Goal: Task Accomplishment & Management: Complete application form

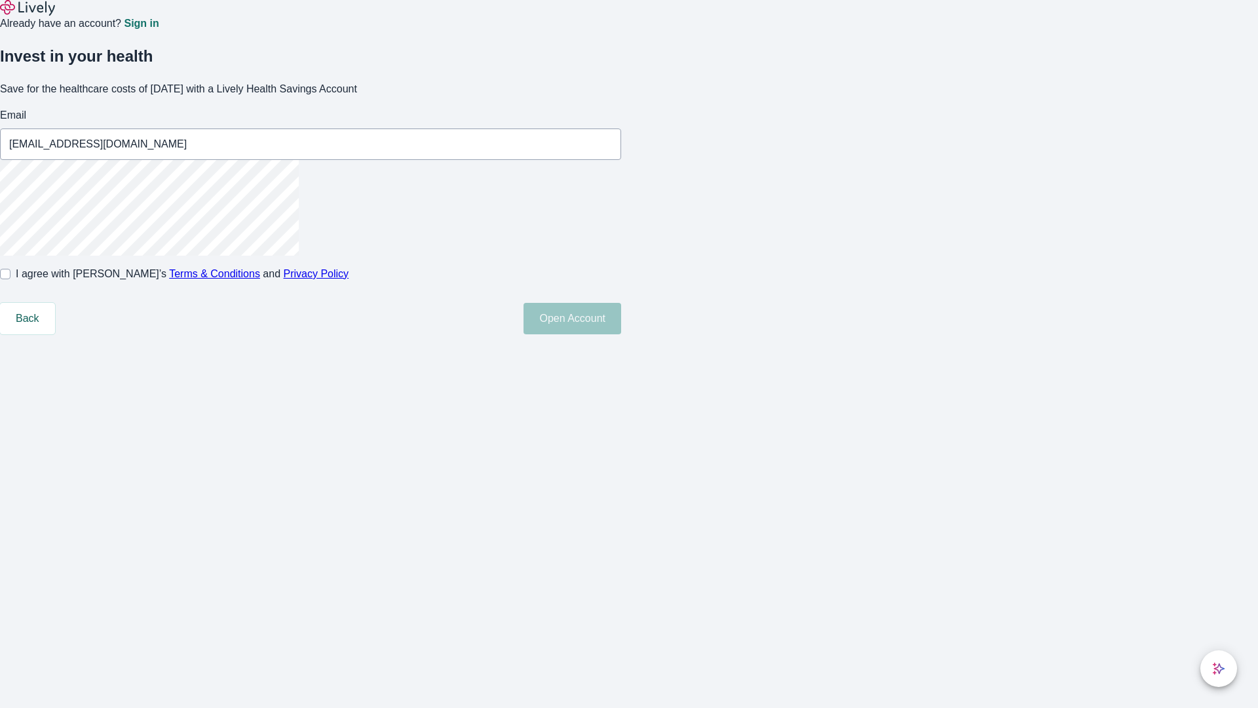
click at [10, 279] on input "I agree with Lively’s Terms & Conditions and Privacy Policy" at bounding box center [5, 274] width 10 height 10
checkbox input "true"
click at [621, 334] on button "Open Account" at bounding box center [573, 318] width 98 height 31
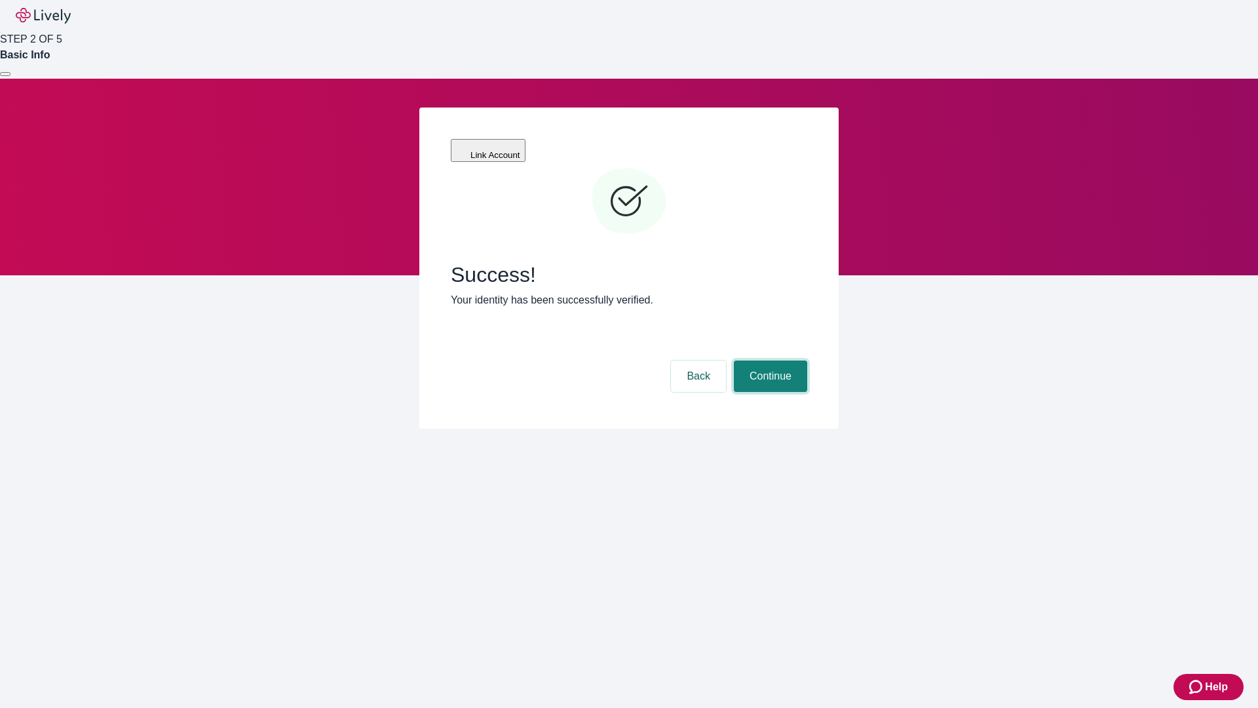
click at [769, 360] on button "Continue" at bounding box center [770, 375] width 73 height 31
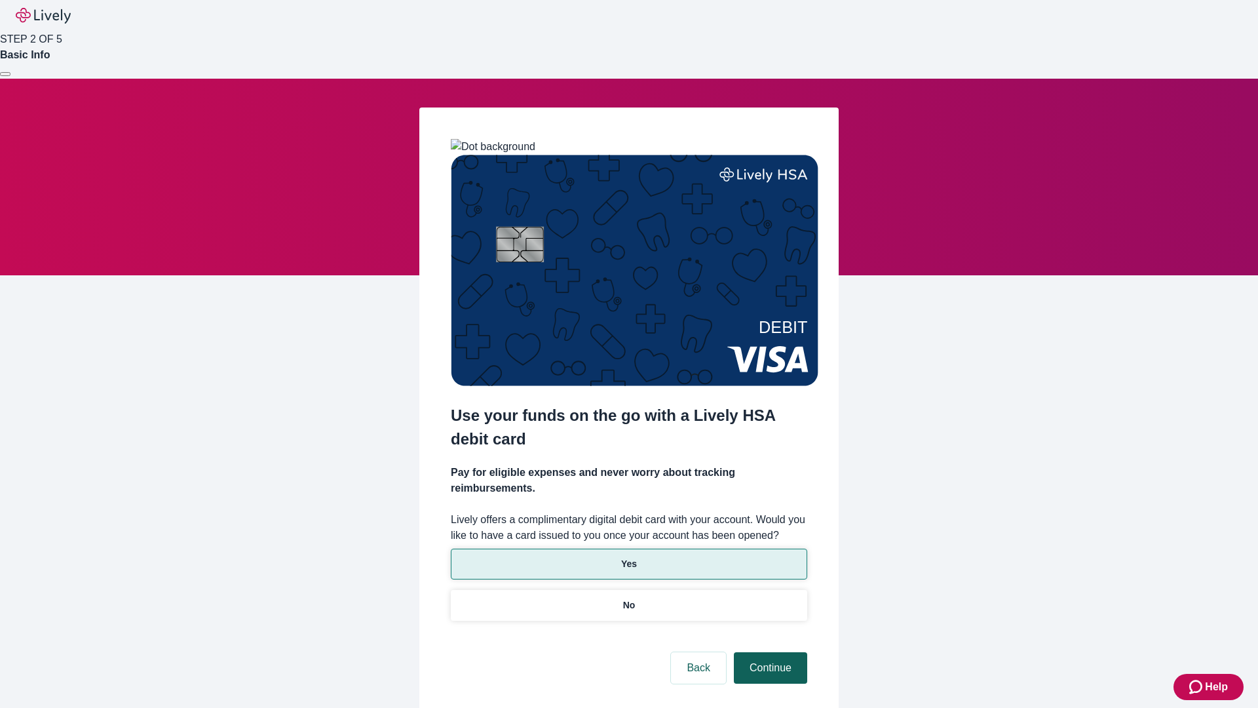
click at [629, 557] on p "Yes" at bounding box center [629, 564] width 16 height 14
click at [769, 652] on button "Continue" at bounding box center [770, 667] width 73 height 31
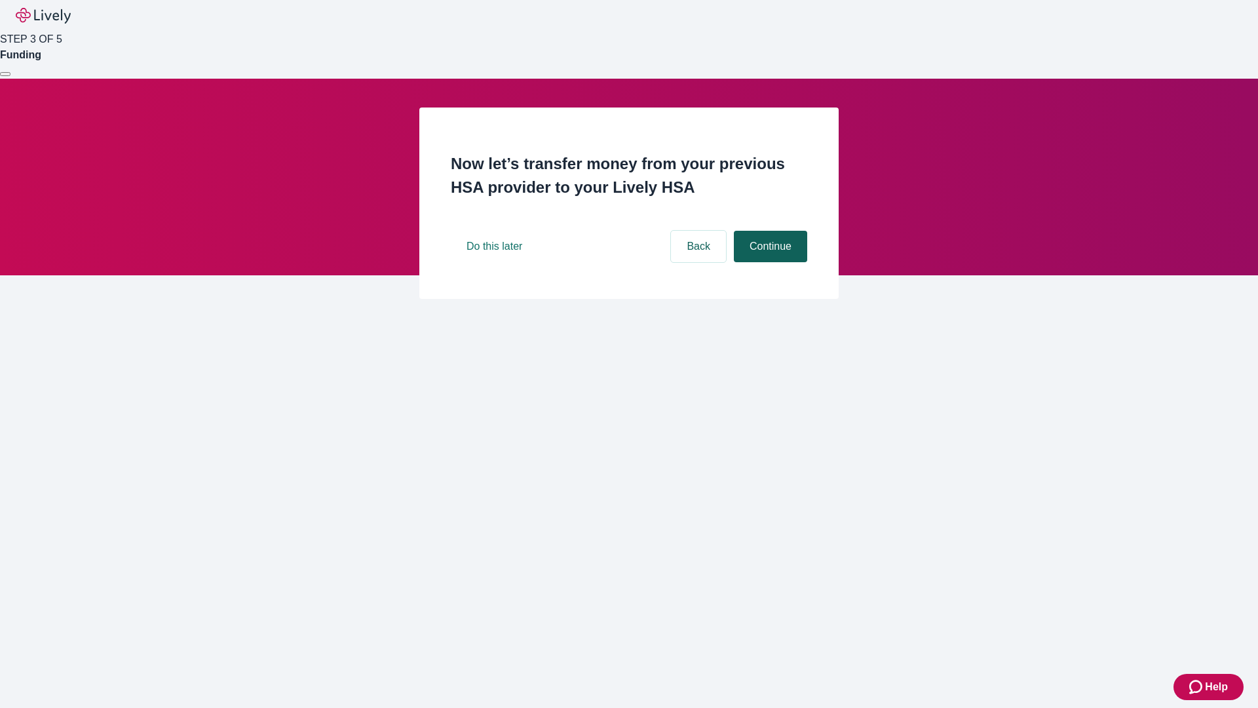
click at [769, 262] on button "Continue" at bounding box center [770, 246] width 73 height 31
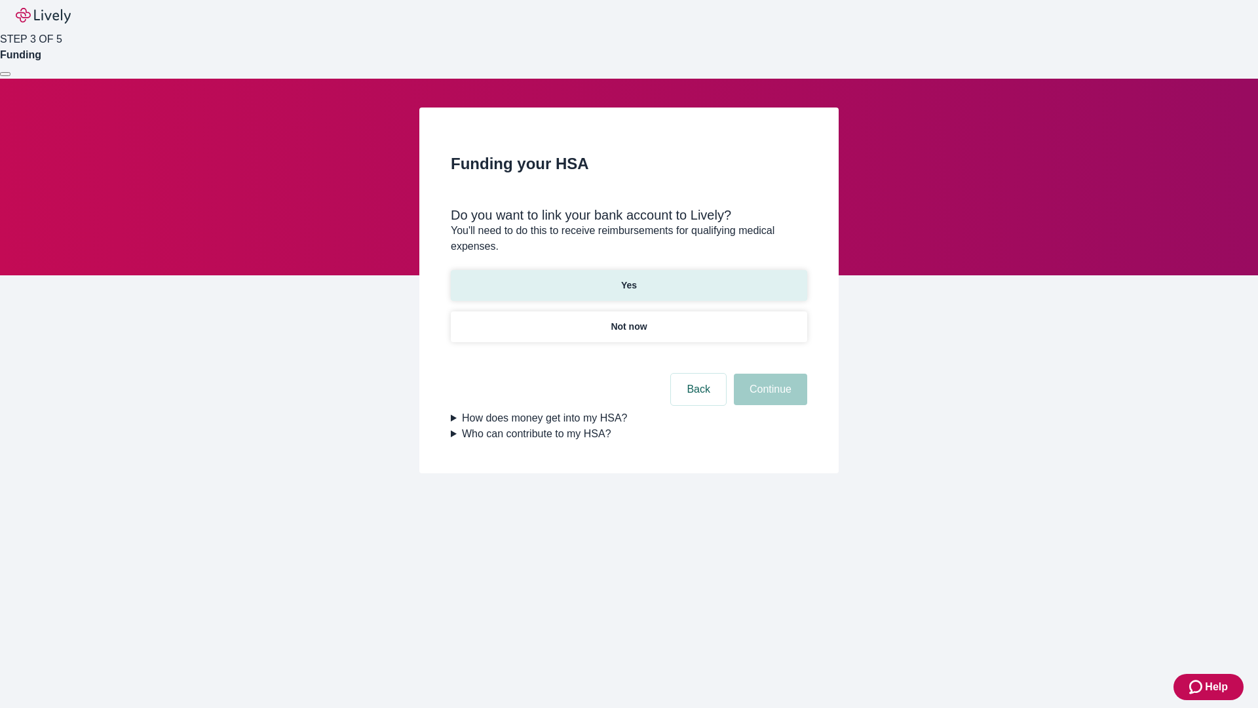
click at [629, 279] on p "Yes" at bounding box center [629, 286] width 16 height 14
click at [769, 374] on button "Continue" at bounding box center [770, 389] width 73 height 31
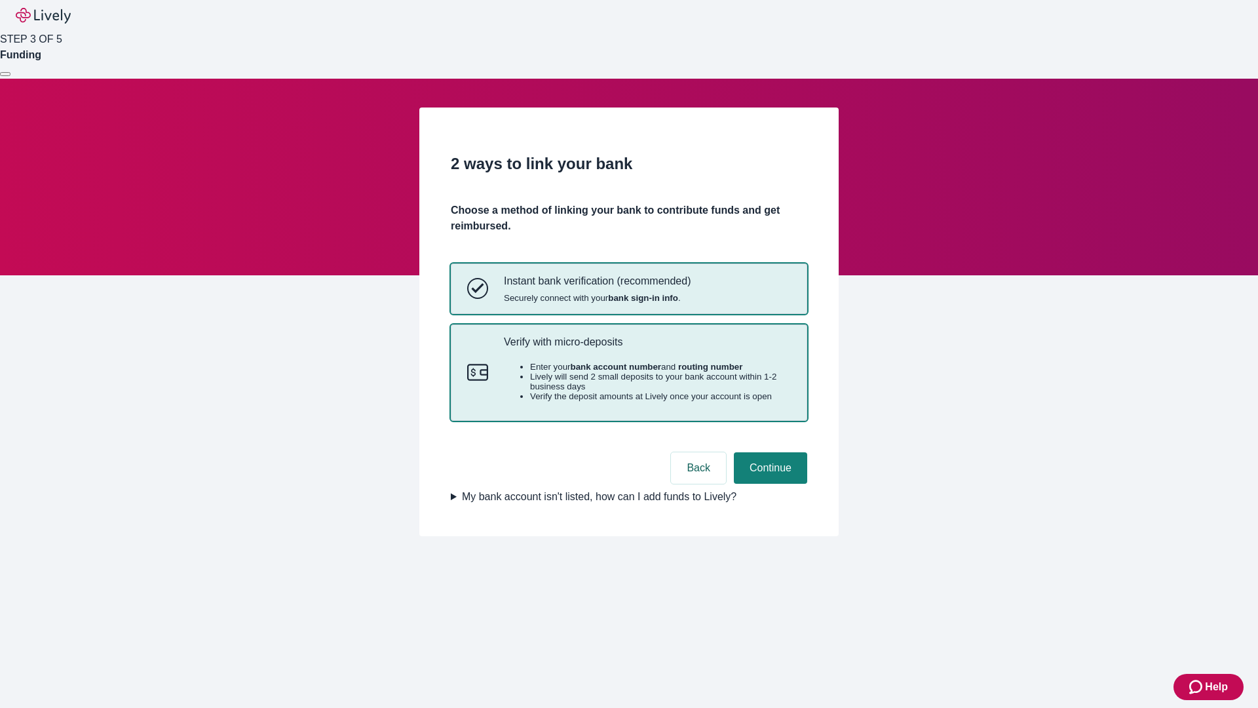
click at [647, 348] on p "Verify with micro-deposits" at bounding box center [647, 342] width 287 height 12
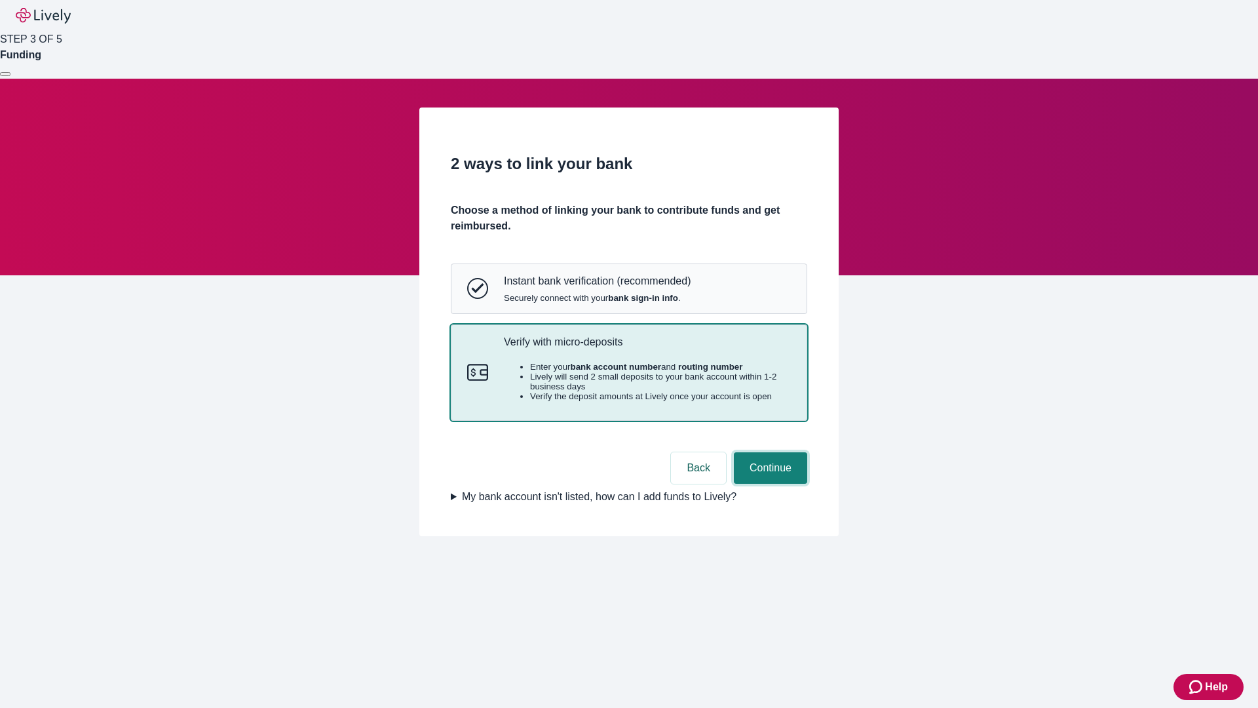
click at [769, 484] on button "Continue" at bounding box center [770, 467] width 73 height 31
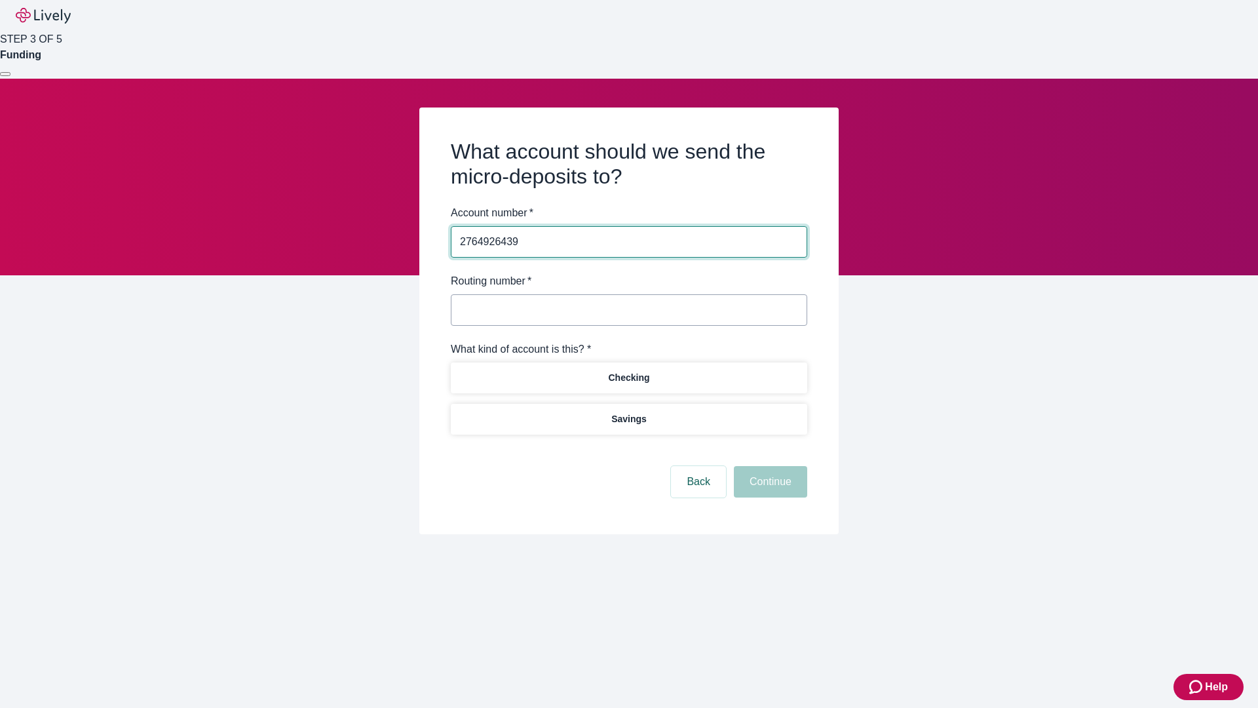
type input "2764926439"
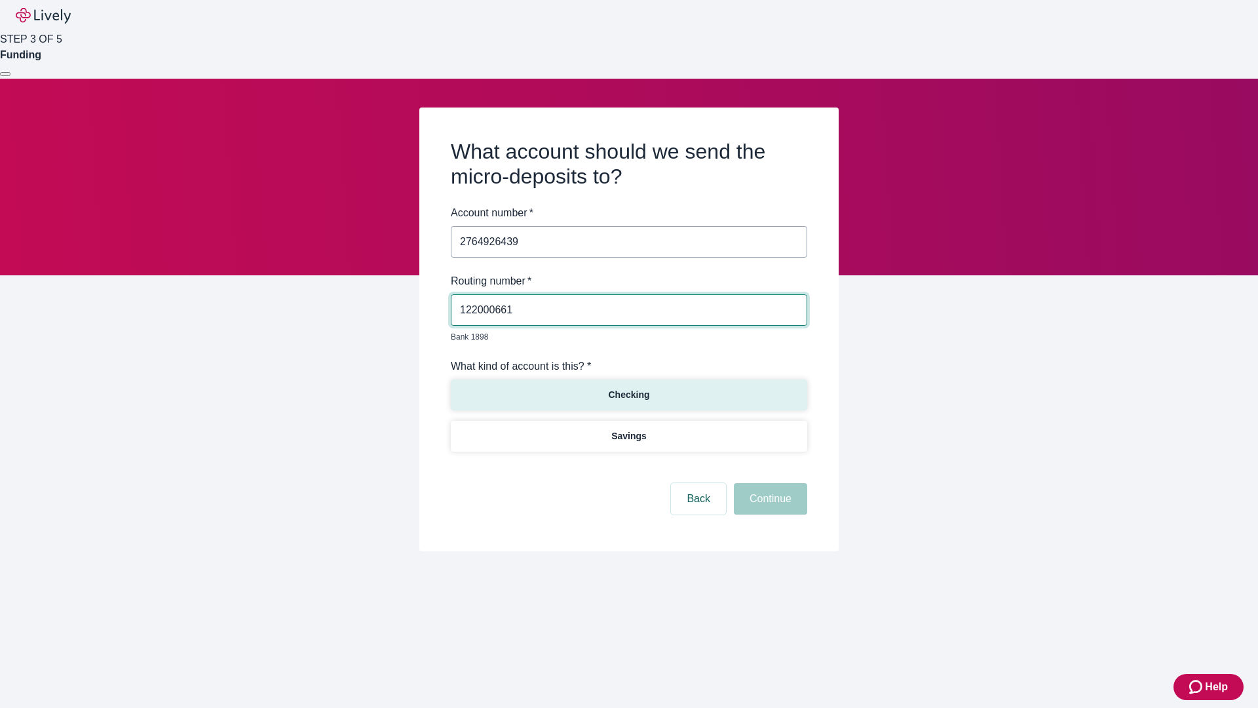
type input "122000661"
click at [629, 388] on p "Checking" at bounding box center [628, 395] width 41 height 14
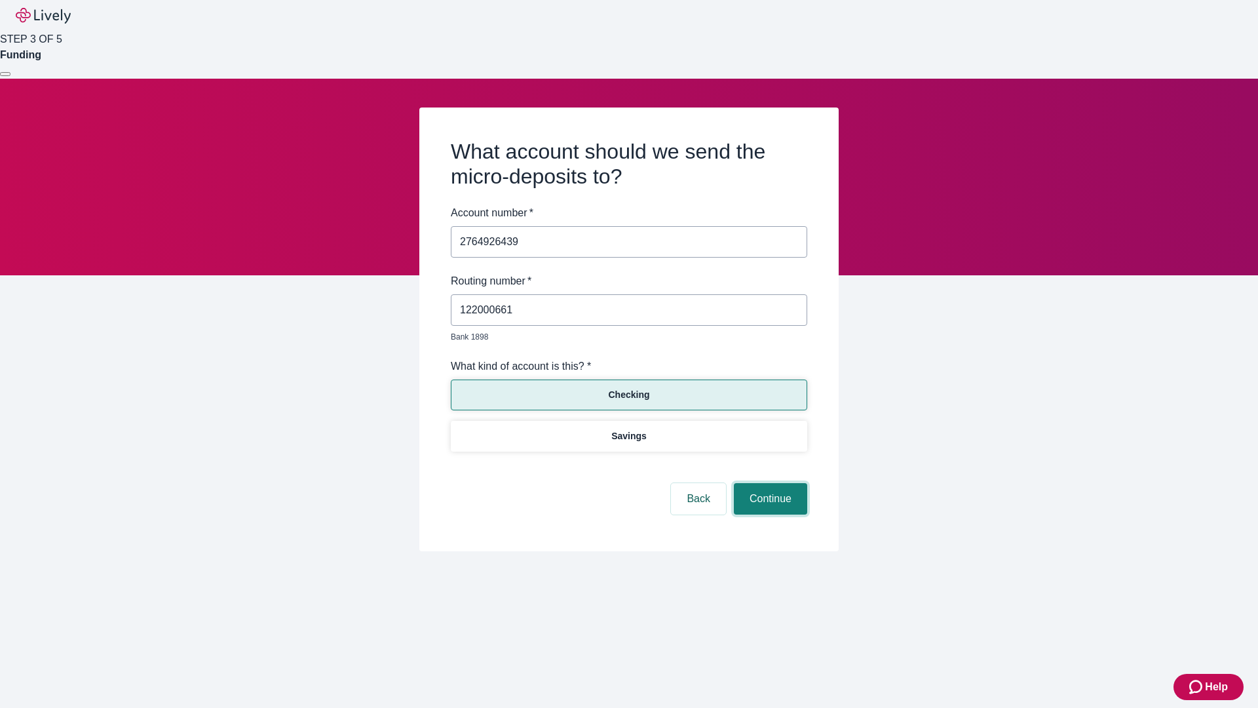
click at [769, 484] on button "Continue" at bounding box center [770, 498] width 73 height 31
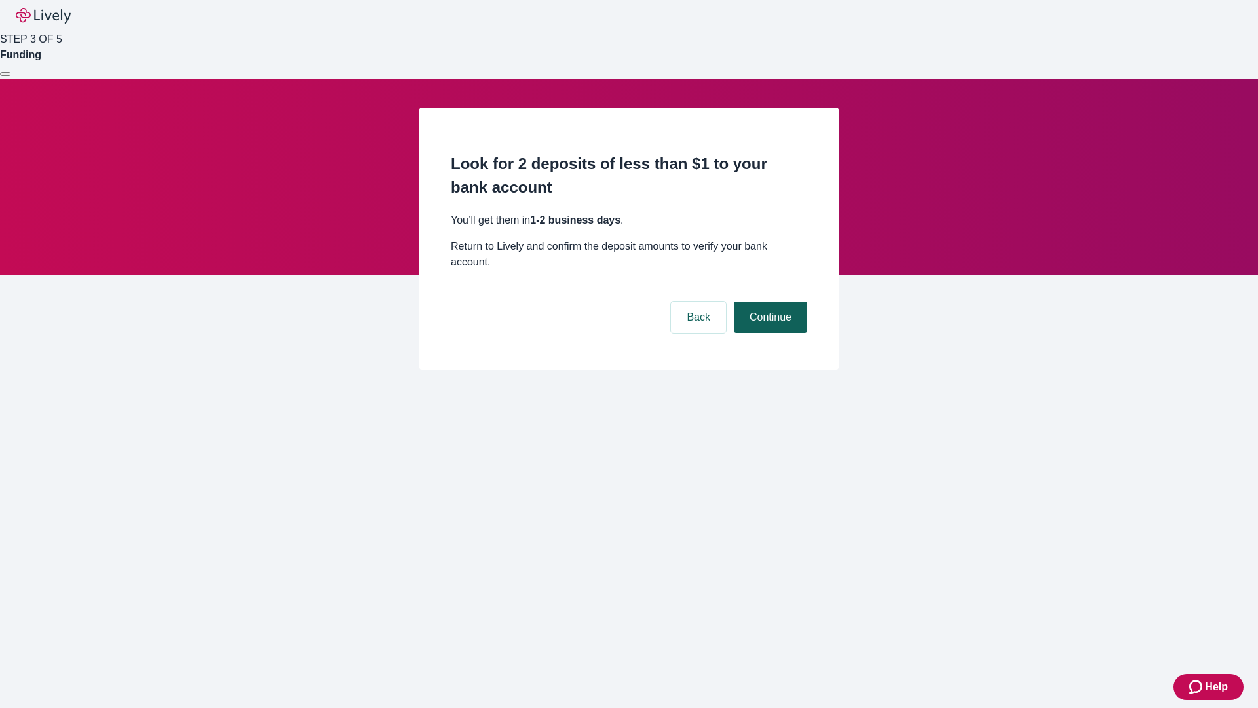
click at [769, 302] on button "Continue" at bounding box center [770, 317] width 73 height 31
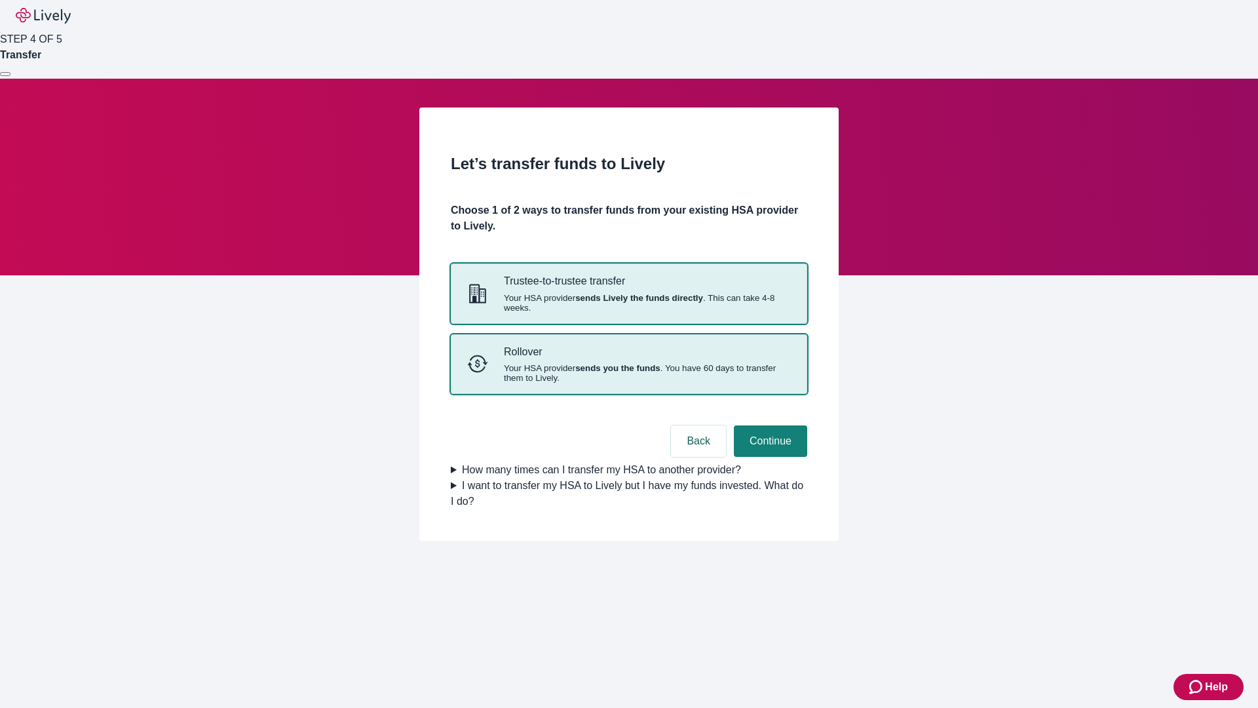
click at [629, 373] on strong "sends you the funds" at bounding box center [617, 368] width 85 height 10
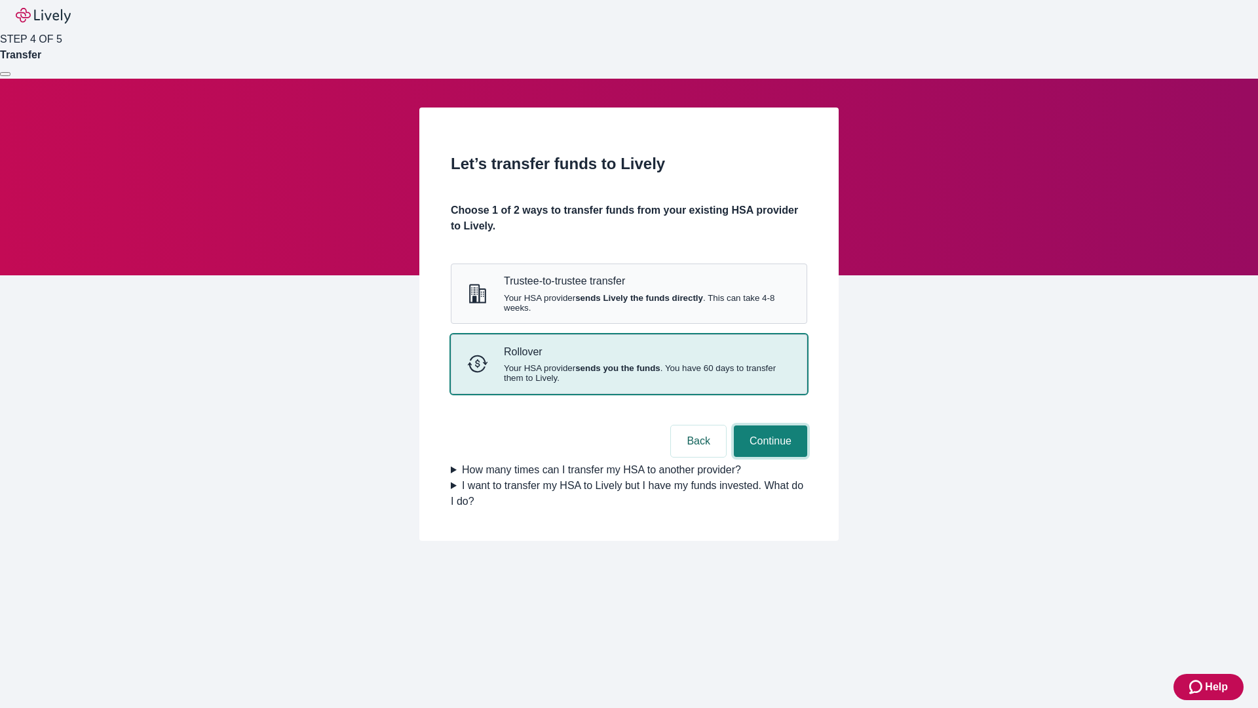
click at [769, 457] on button "Continue" at bounding box center [770, 440] width 73 height 31
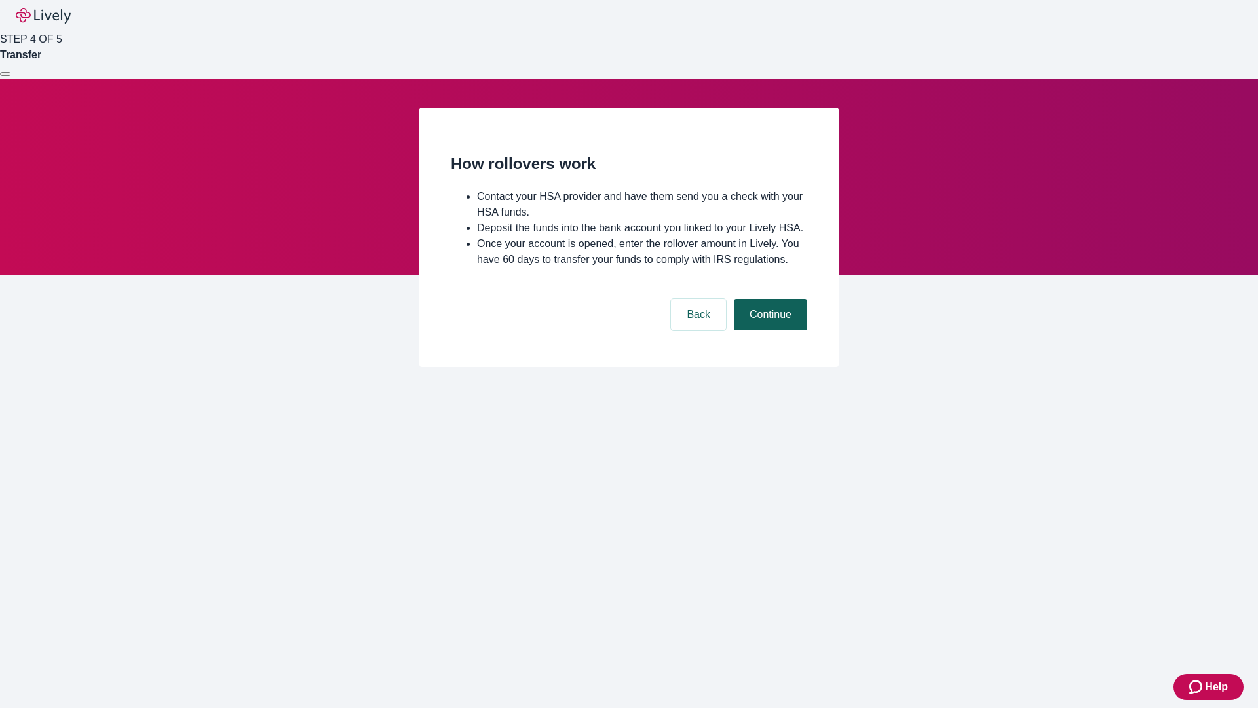
click at [769, 330] on button "Continue" at bounding box center [770, 314] width 73 height 31
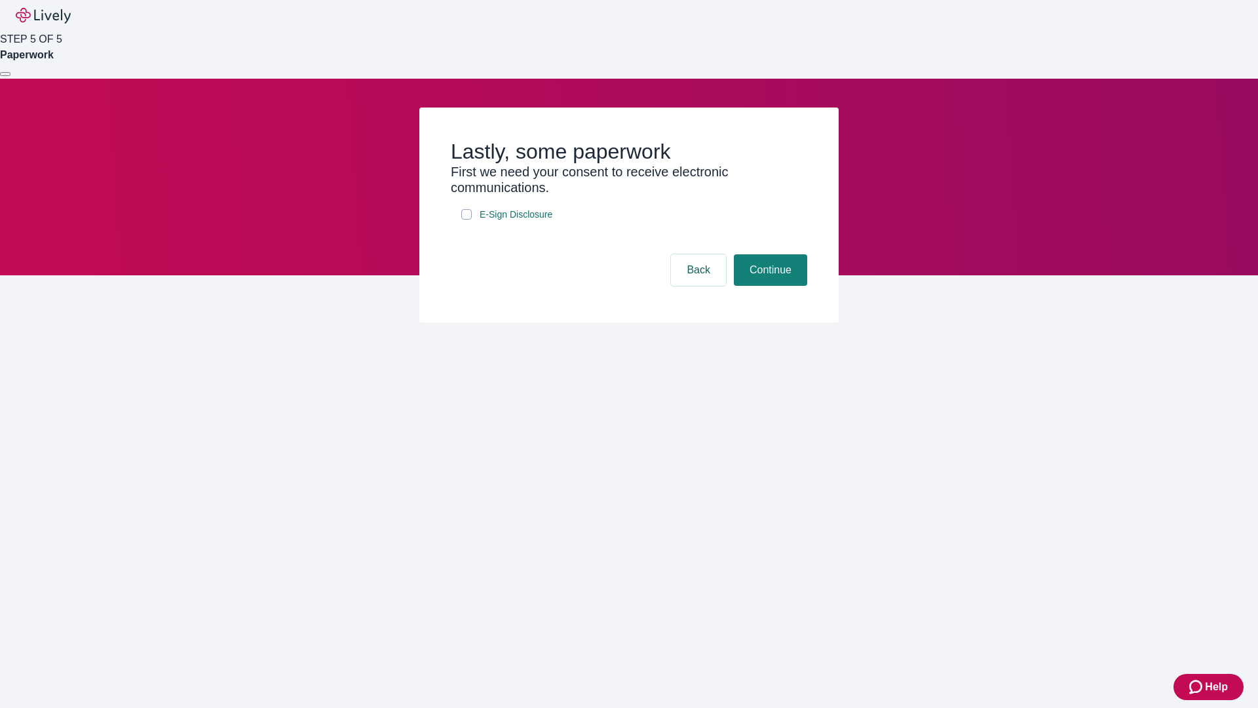
click at [467, 220] on input "E-Sign Disclosure" at bounding box center [466, 214] width 10 height 10
checkbox input "true"
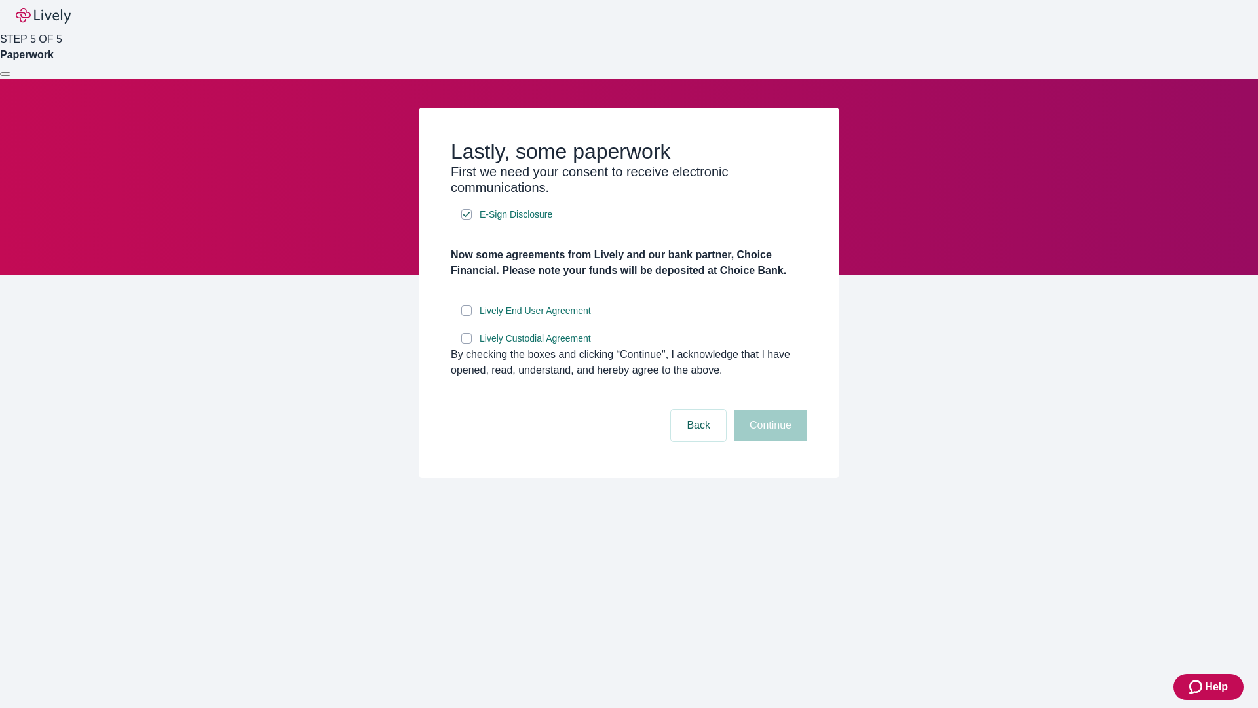
click at [467, 316] on input "Lively End User Agreement" at bounding box center [466, 310] width 10 height 10
checkbox input "true"
click at [467, 343] on input "Lively Custodial Agreement" at bounding box center [466, 338] width 10 height 10
checkbox input "true"
click at [769, 441] on button "Continue" at bounding box center [770, 425] width 73 height 31
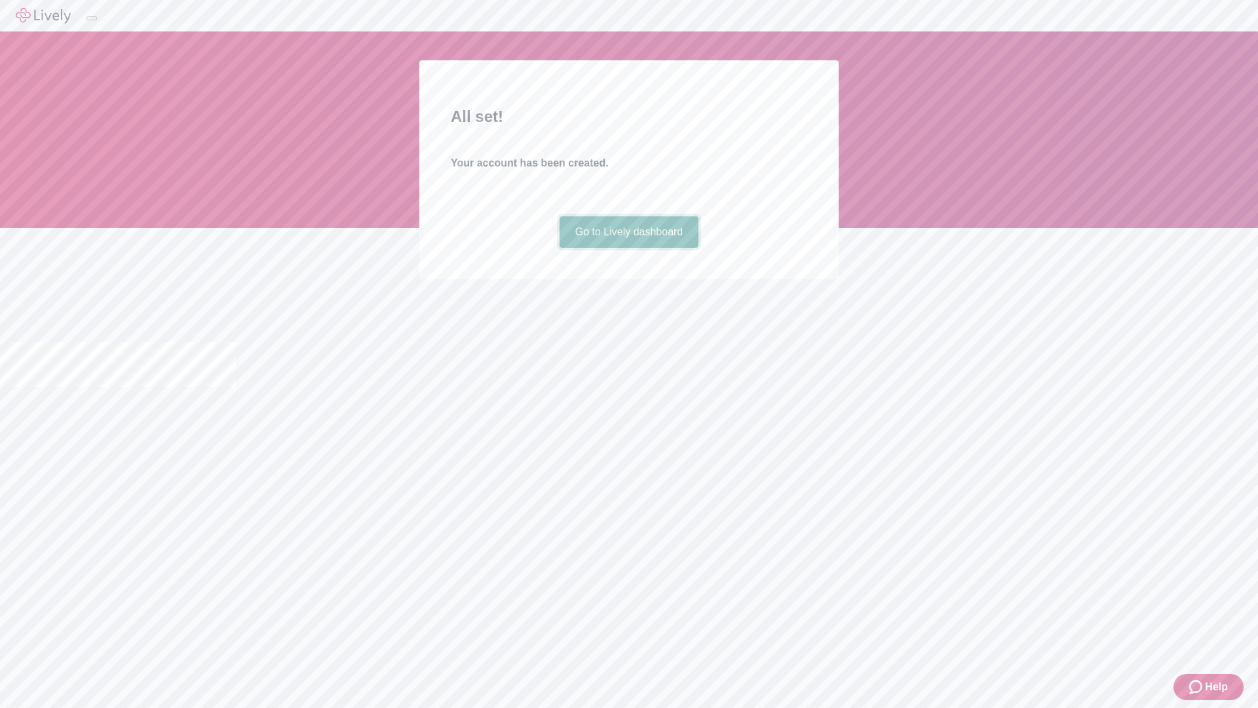
click at [629, 248] on link "Go to Lively dashboard" at bounding box center [630, 231] width 140 height 31
